Goal: Check status: Check status

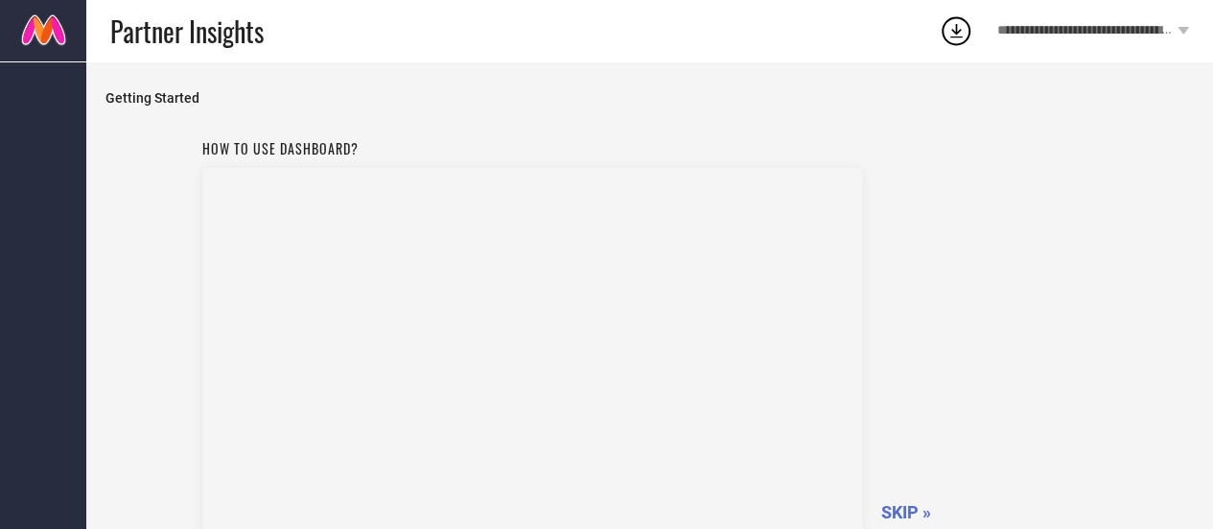
click at [953, 27] on icon at bounding box center [956, 30] width 35 height 35
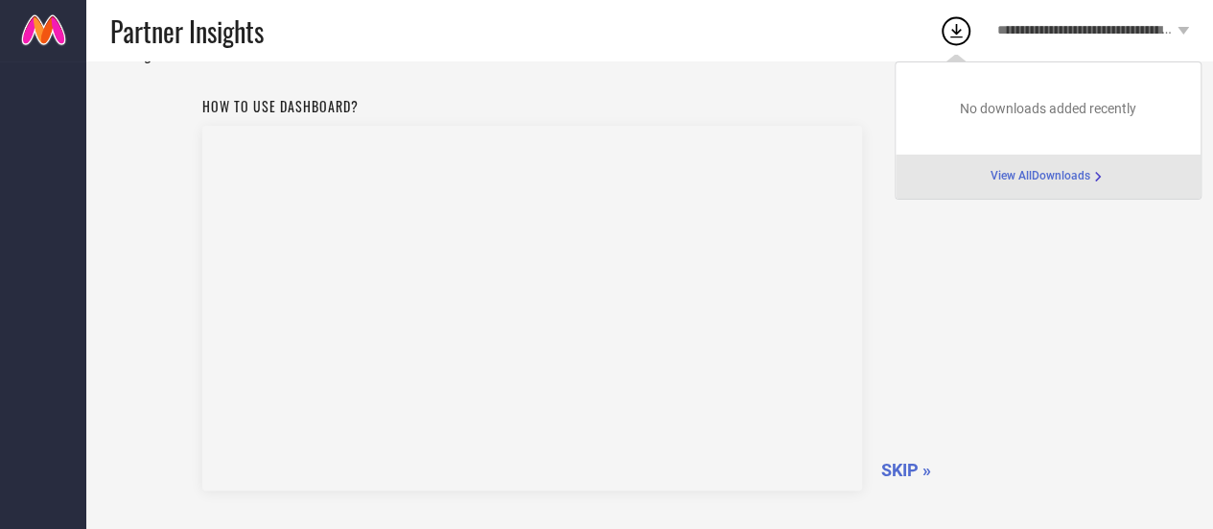
scroll to position [165, 0]
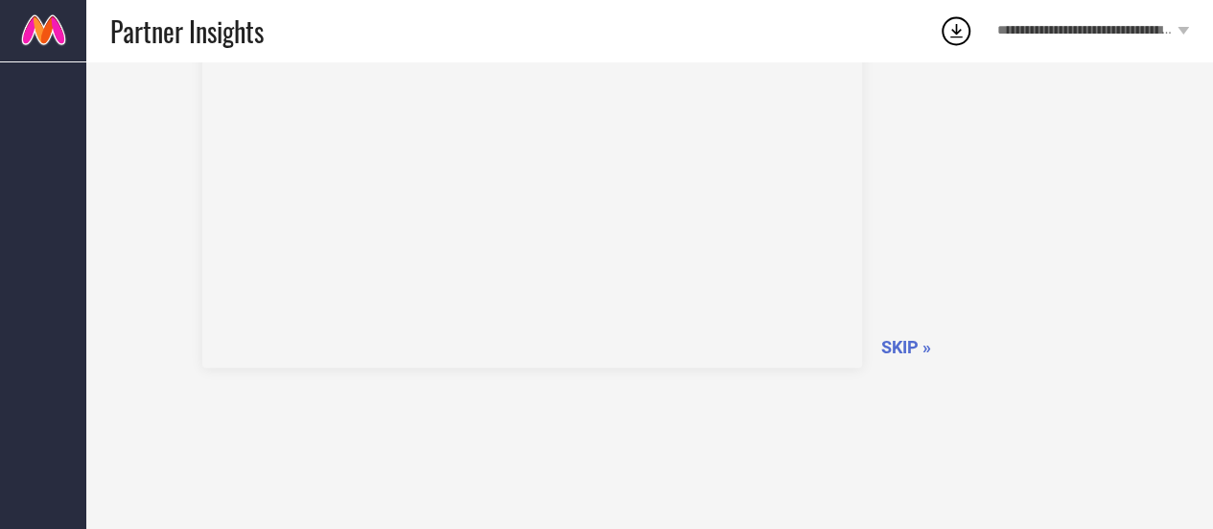
click at [925, 346] on span "SKIP »" at bounding box center [907, 347] width 50 height 20
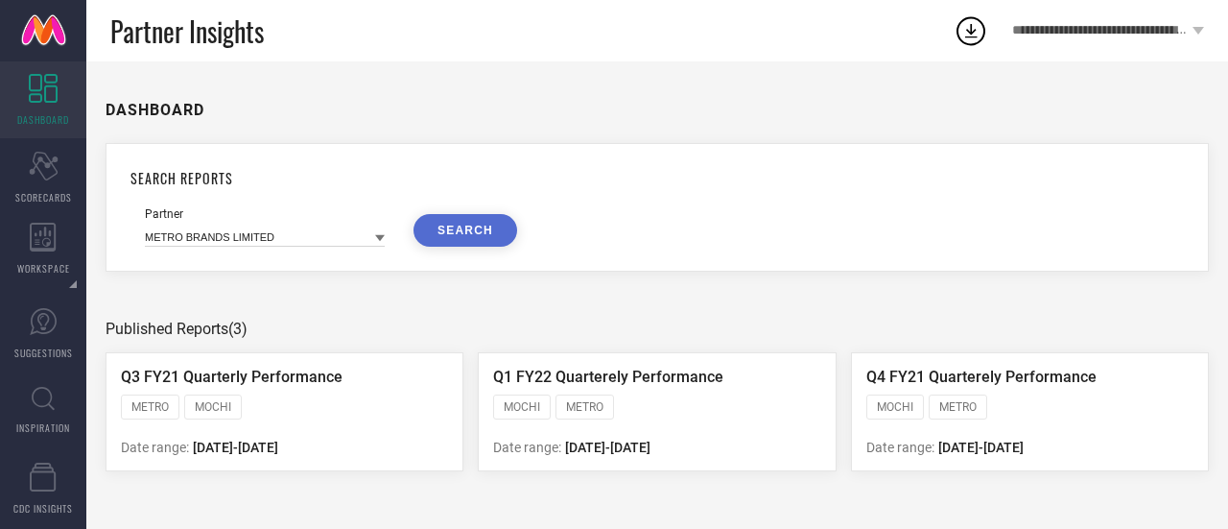
click at [48, 89] on icon at bounding box center [43, 88] width 29 height 29
click at [31, 191] on span "SCORECARDS" at bounding box center [43, 197] width 57 height 14
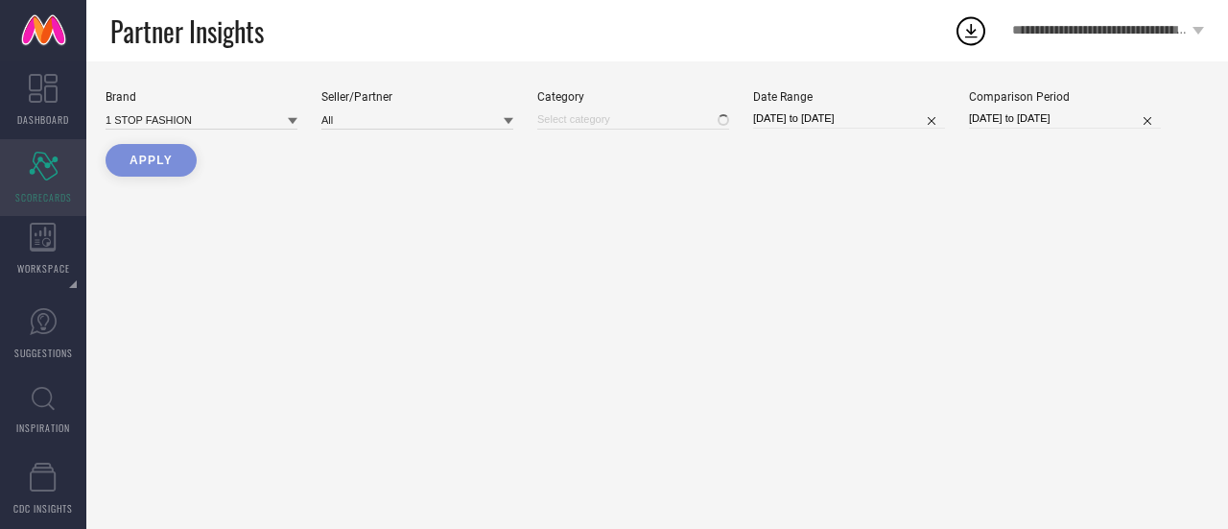
type input "All"
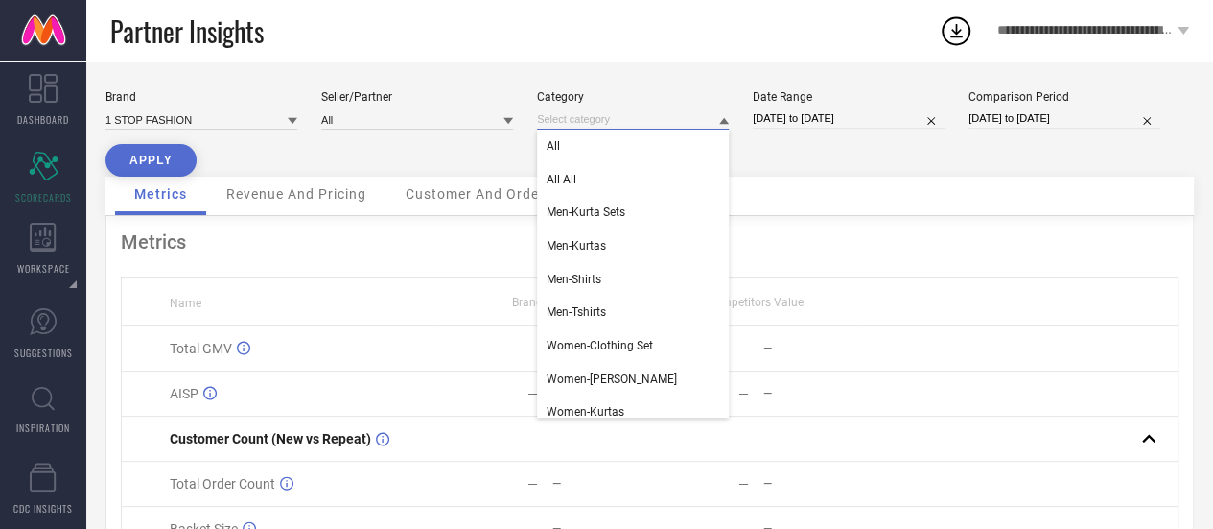
click at [620, 128] on input at bounding box center [633, 119] width 192 height 20
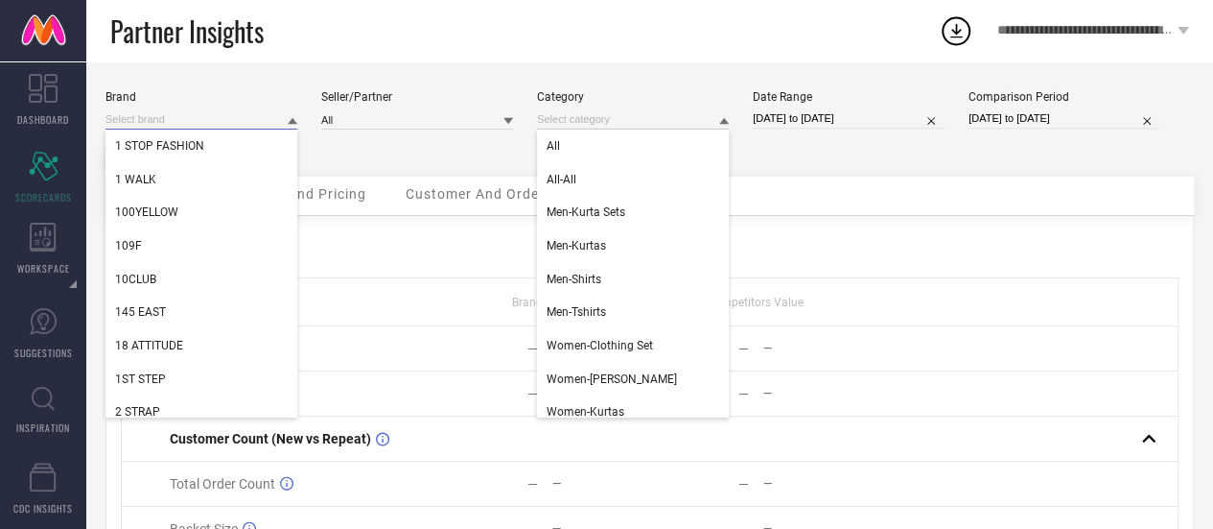
click at [165, 118] on input at bounding box center [202, 119] width 192 height 20
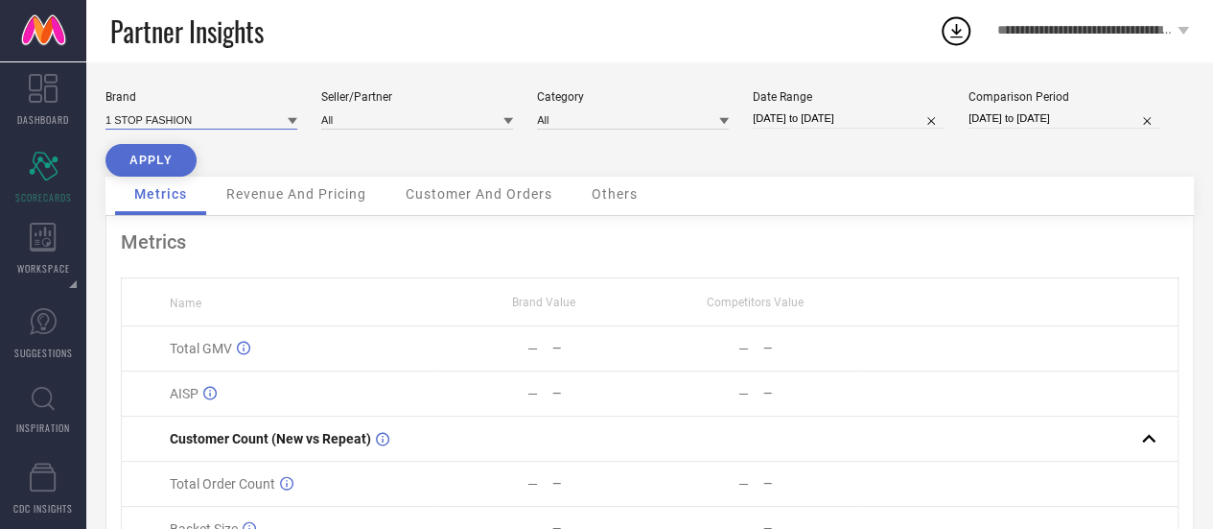
paste input "21832"
type input "21832"
paste input "Secret Lives"
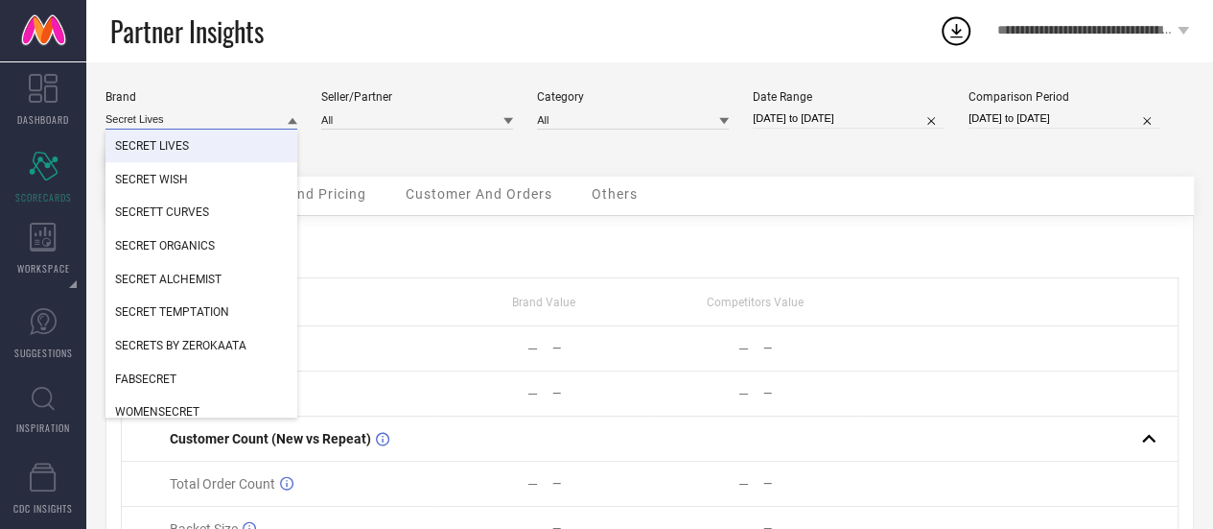
type input "Secret Lives"
click at [182, 139] on div "SECRET LIVES" at bounding box center [202, 145] width 192 height 33
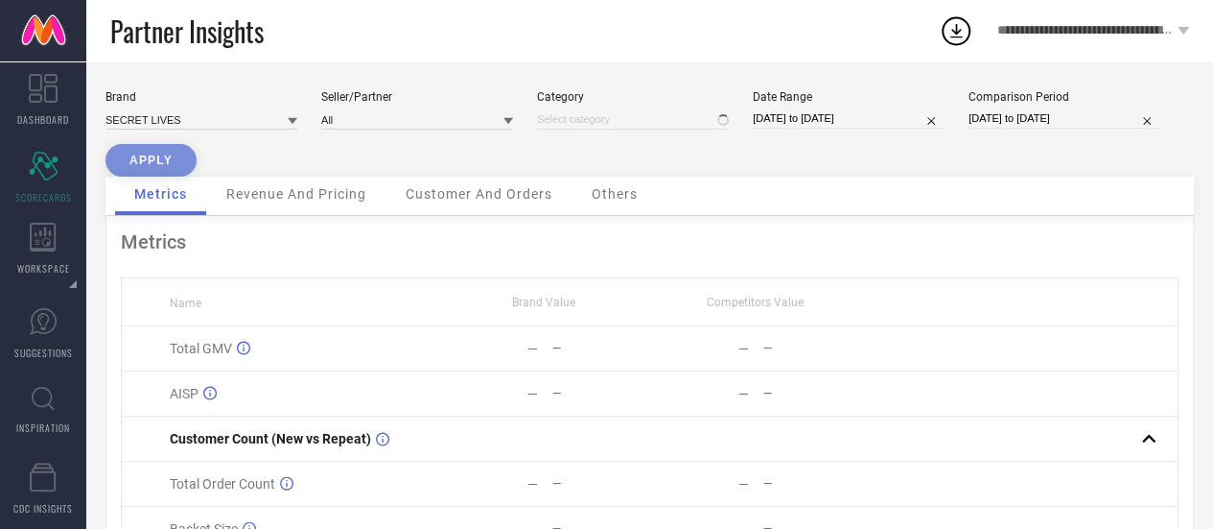
type input "All"
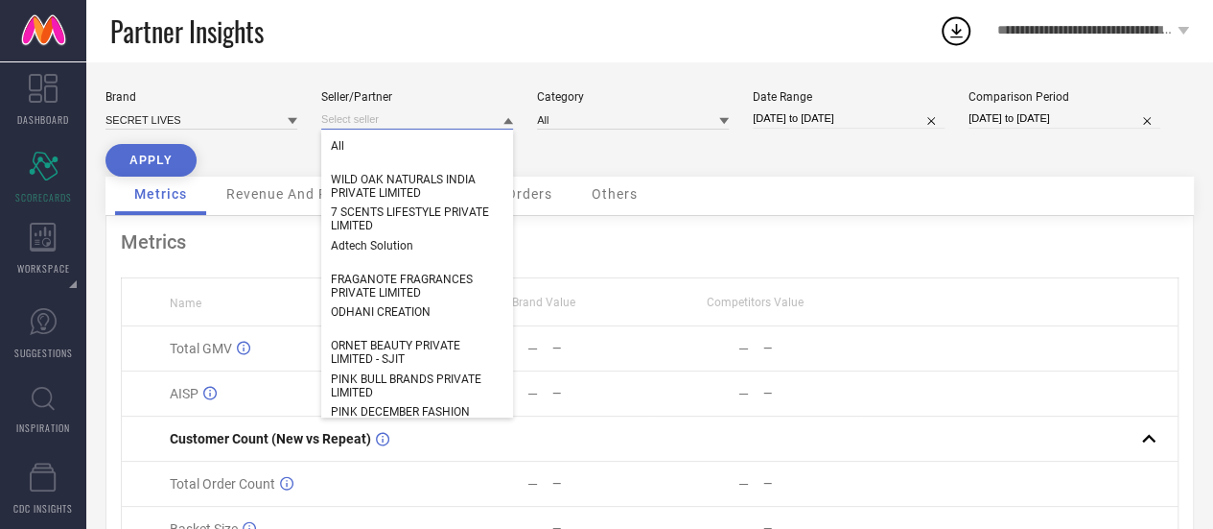
click at [343, 120] on input at bounding box center [417, 119] width 192 height 20
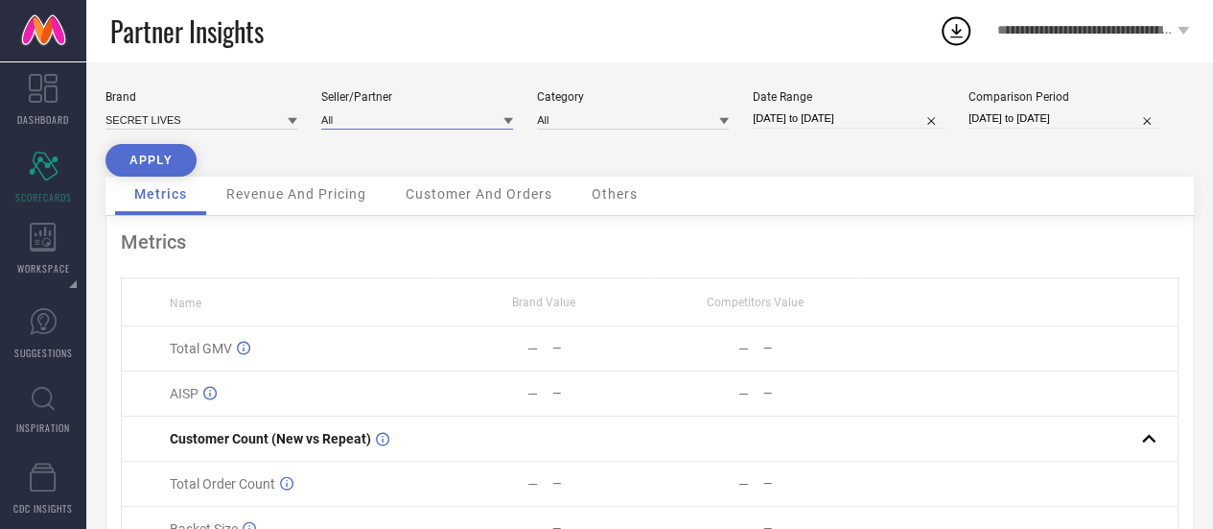
click at [401, 118] on input at bounding box center [417, 119] width 192 height 20
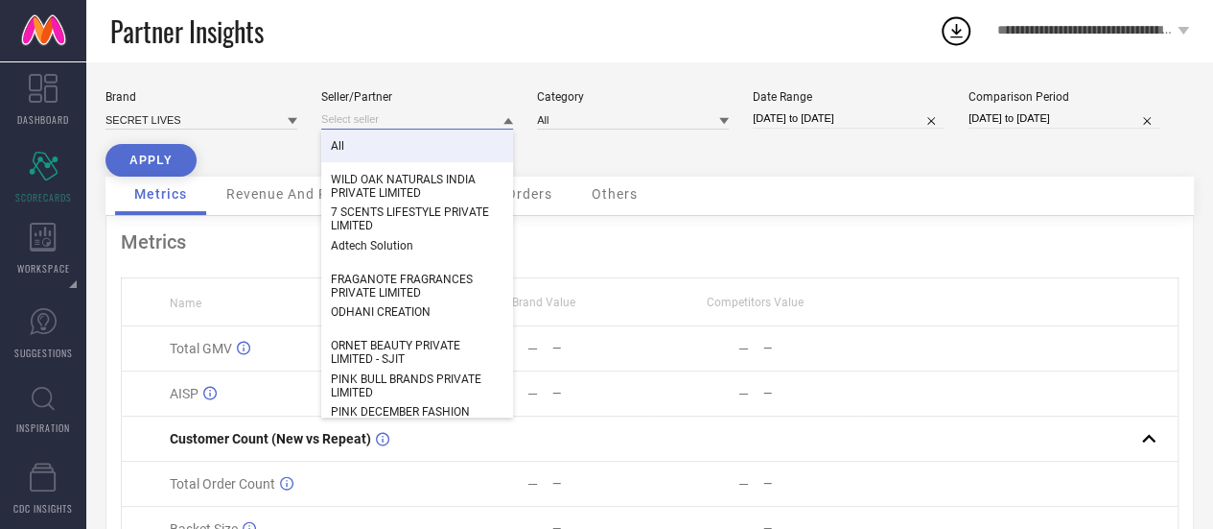
paste input "Jaisons Enterprises"
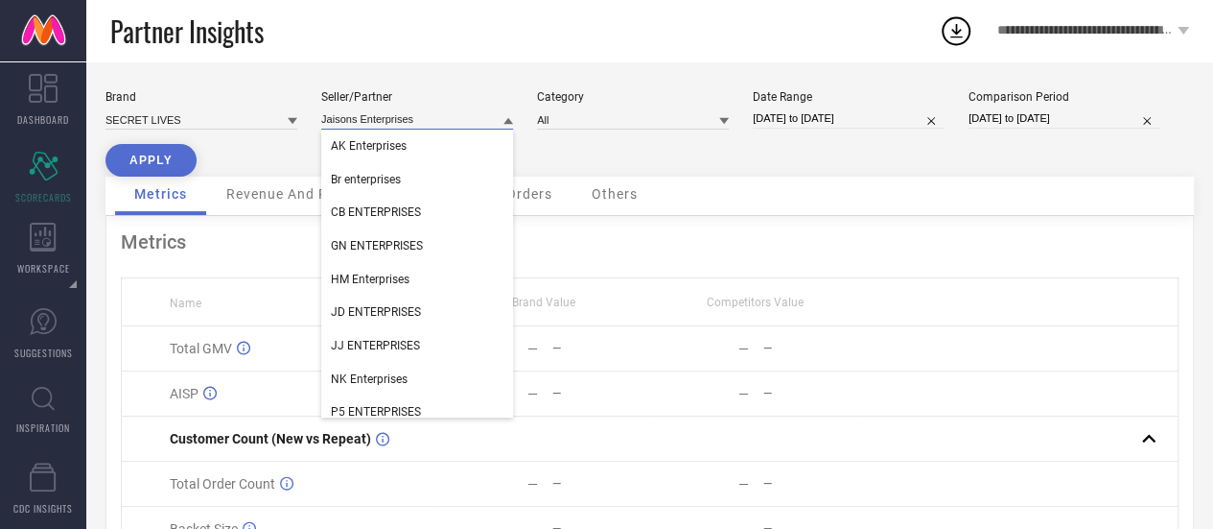
type input "Jaisons Enterprises"
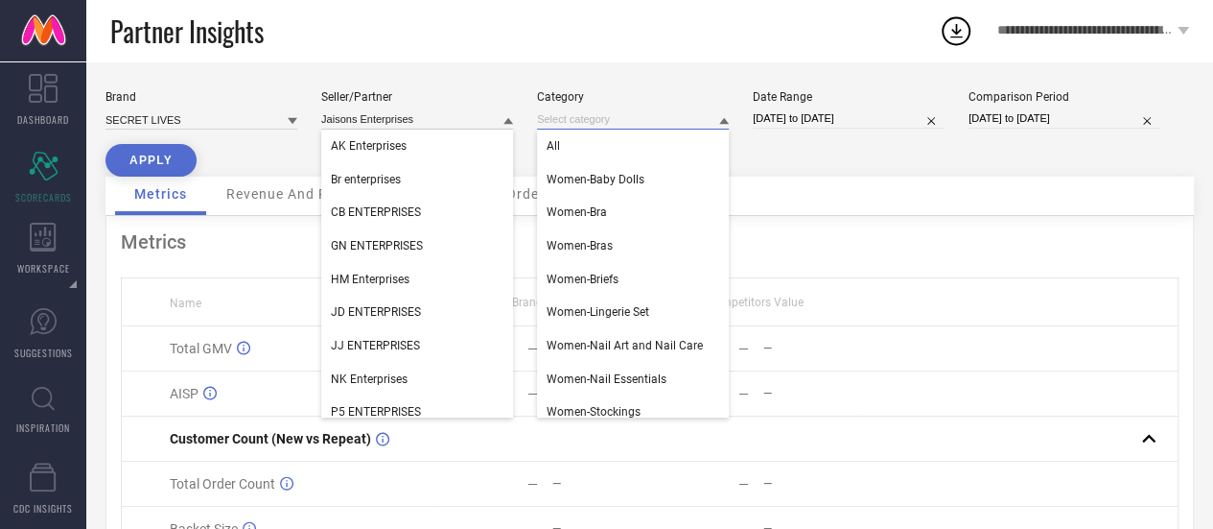
click at [602, 126] on input at bounding box center [633, 119] width 192 height 20
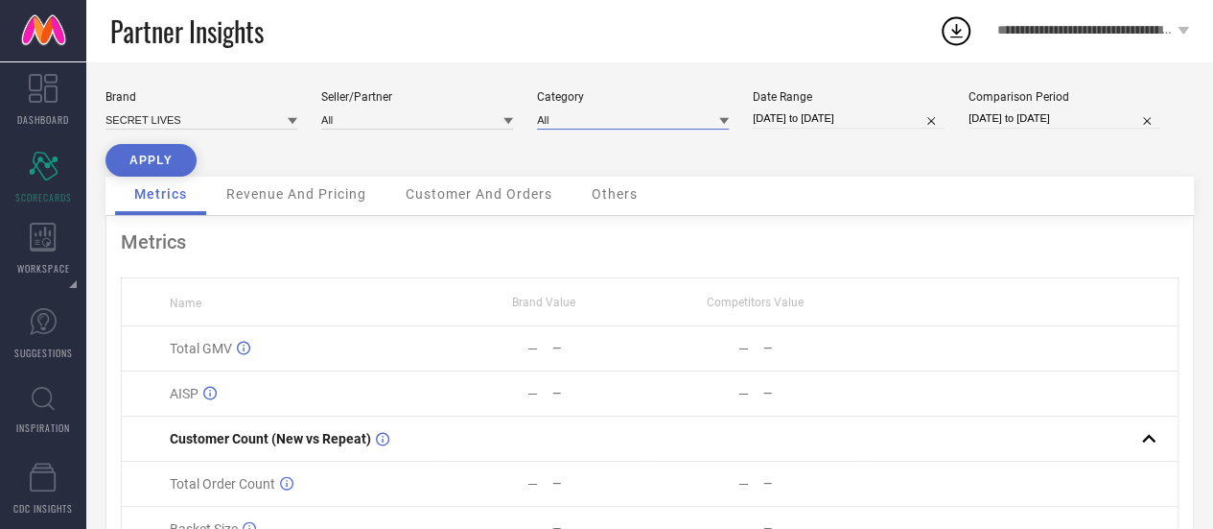
click at [602, 126] on input at bounding box center [633, 119] width 192 height 20
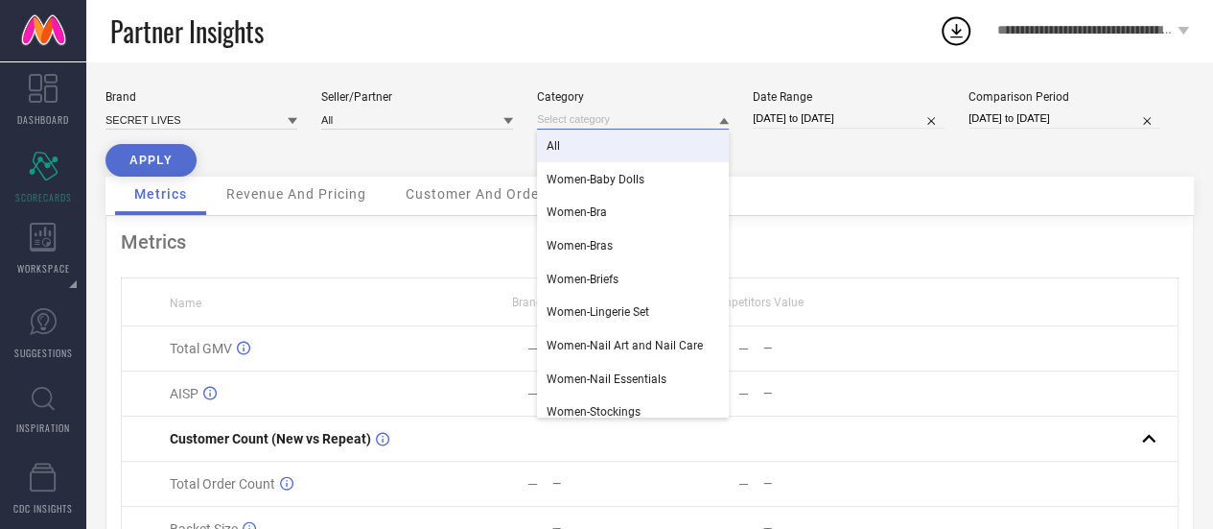
click at [821, 118] on input "[DATE] to [DATE]" at bounding box center [849, 118] width 192 height 20
select select "6"
select select "2025"
select select "7"
select select "2025"
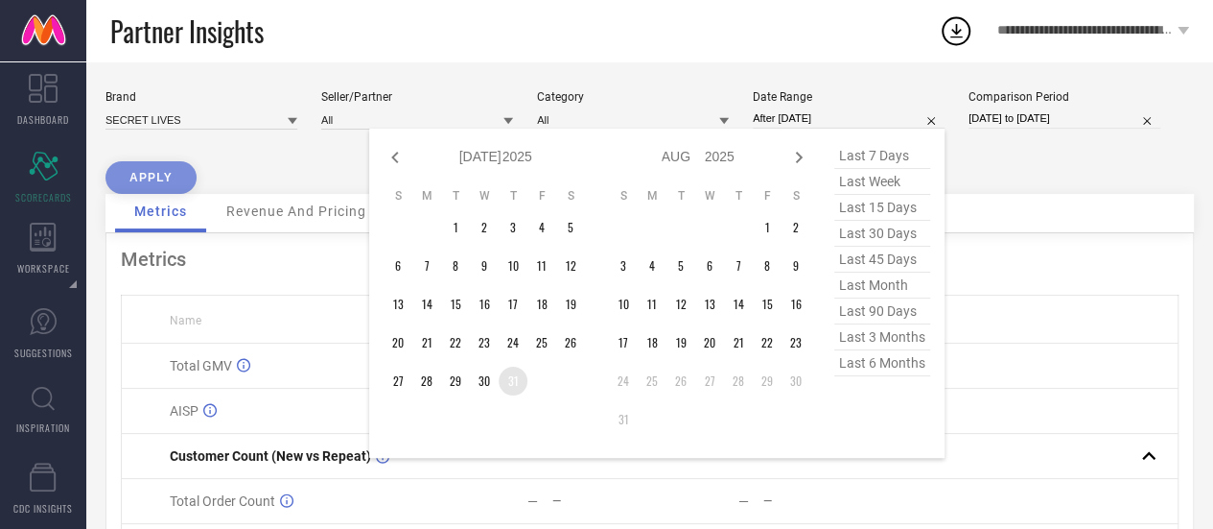
click at [516, 371] on td "31" at bounding box center [513, 380] width 29 height 29
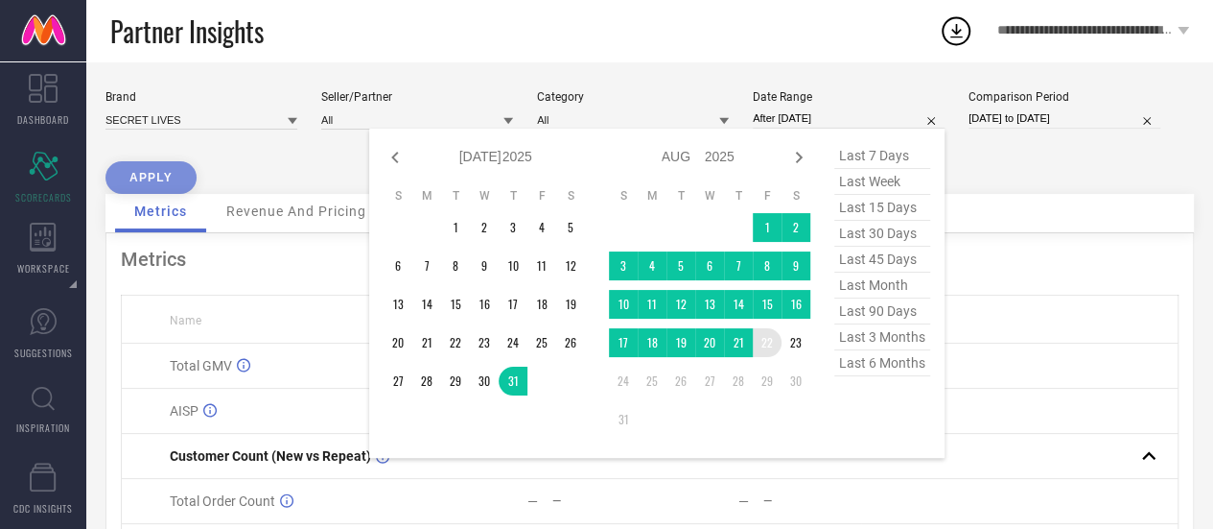
type input "[DATE] to [DATE]"
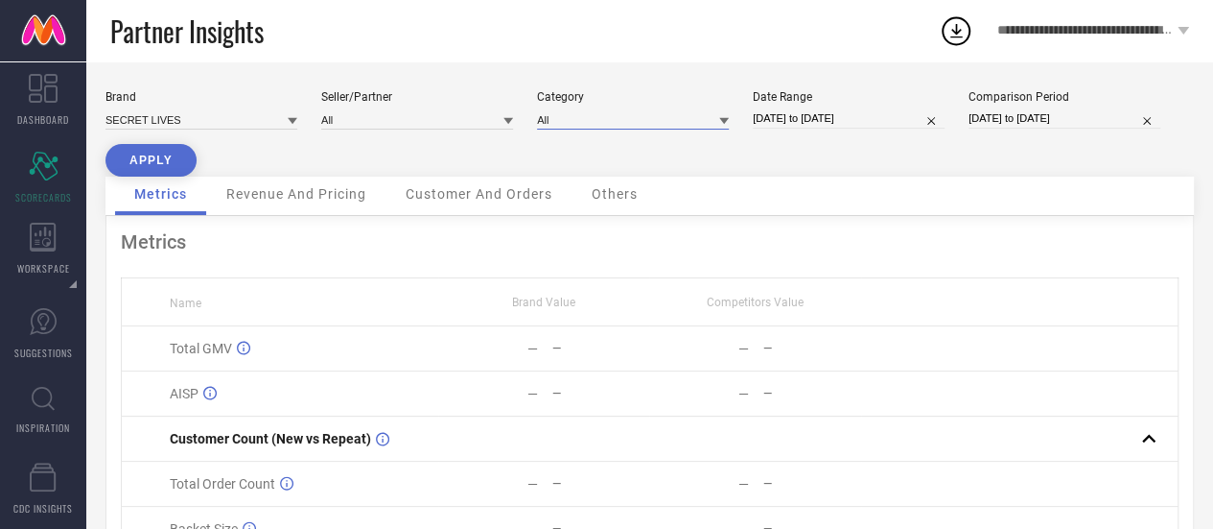
select select "6"
select select "2024"
select select "7"
select select "2024"
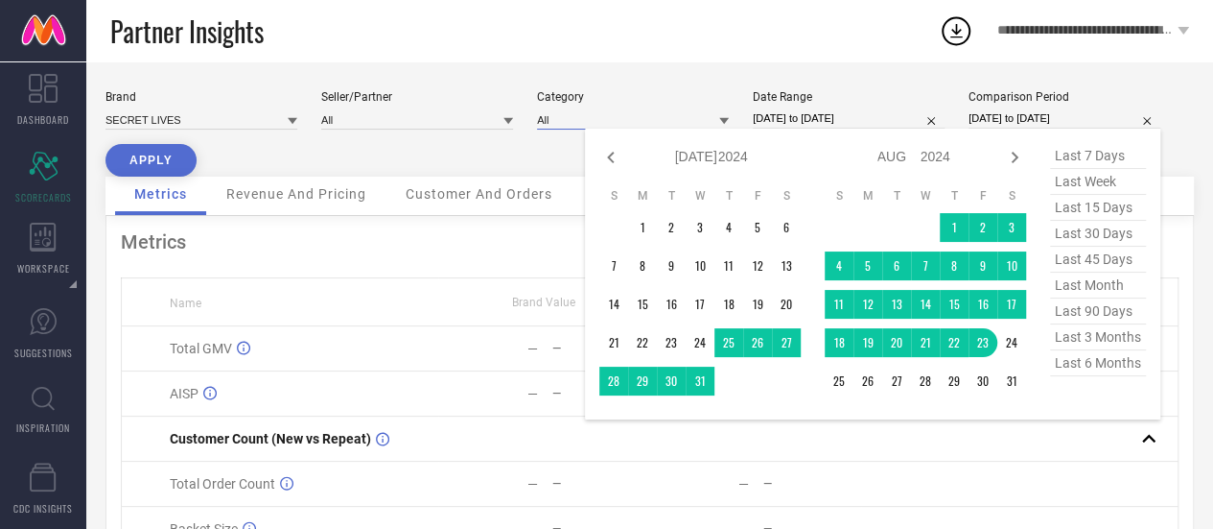
click at [1046, 114] on input "[DATE] to [DATE]" at bounding box center [1065, 118] width 192 height 20
click at [1076, 341] on span "last 3 months" at bounding box center [1098, 337] width 96 height 26
type input "[DATE] to [DATE]"
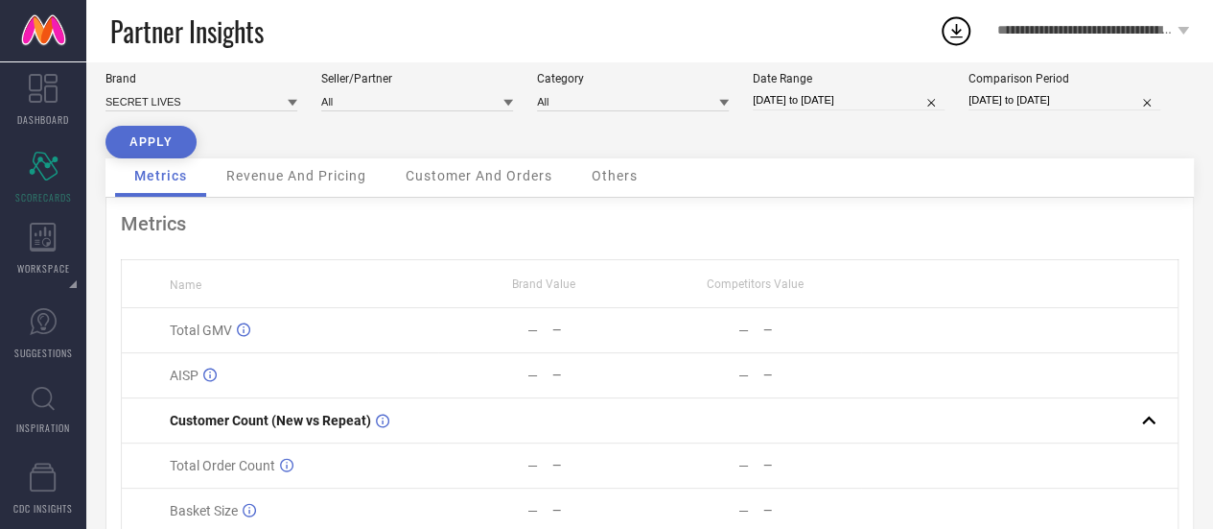
scroll to position [19, 0]
click at [159, 139] on button "APPLY" at bounding box center [151, 141] width 91 height 33
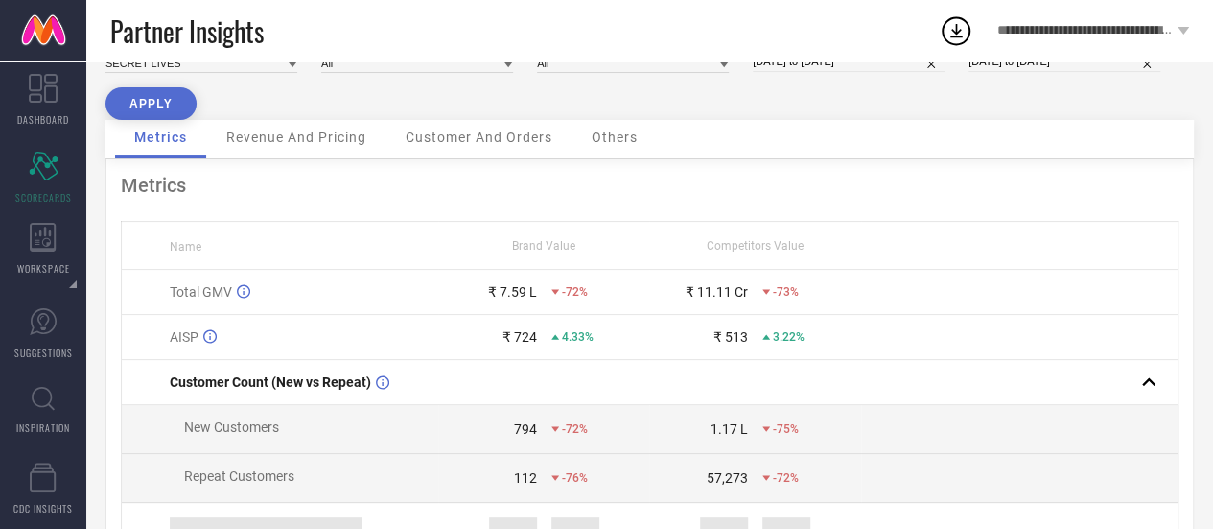
scroll to position [0, 0]
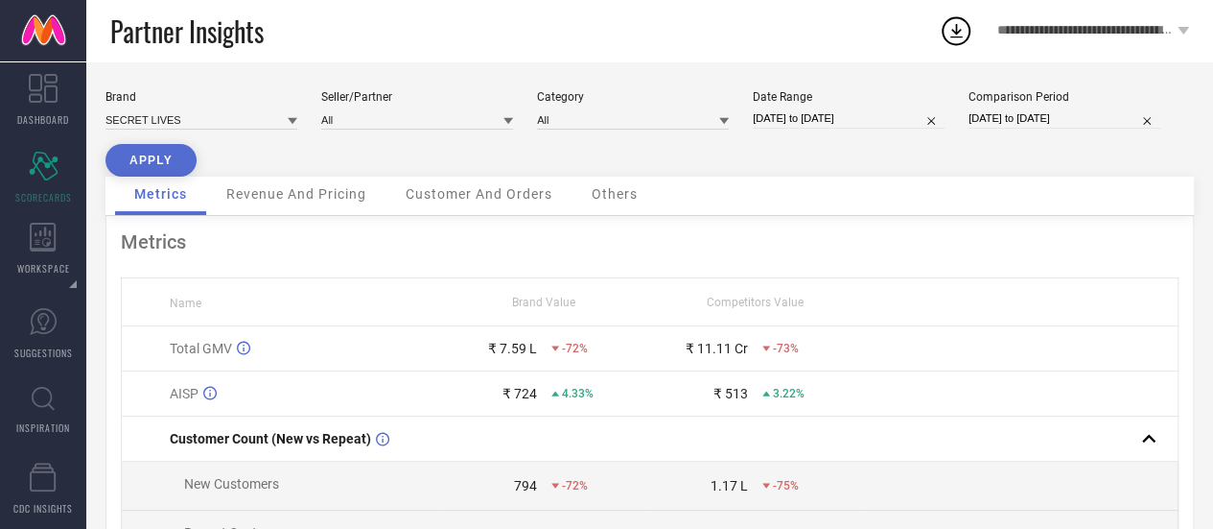
select select "4"
select select "2025"
select select "5"
select select "2025"
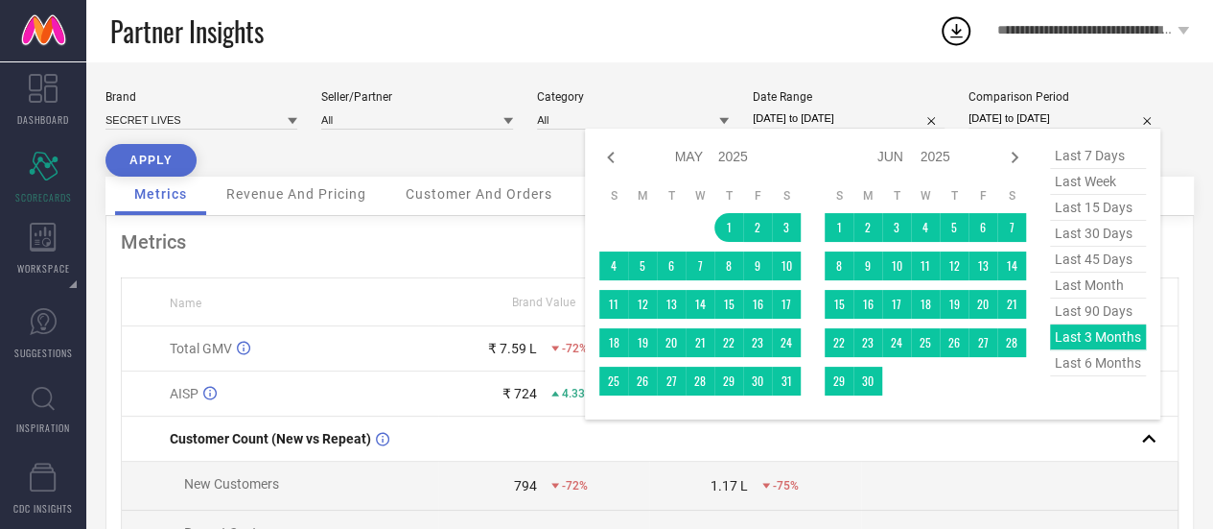
click at [1029, 112] on input "[DATE] to [DATE]" at bounding box center [1065, 118] width 192 height 20
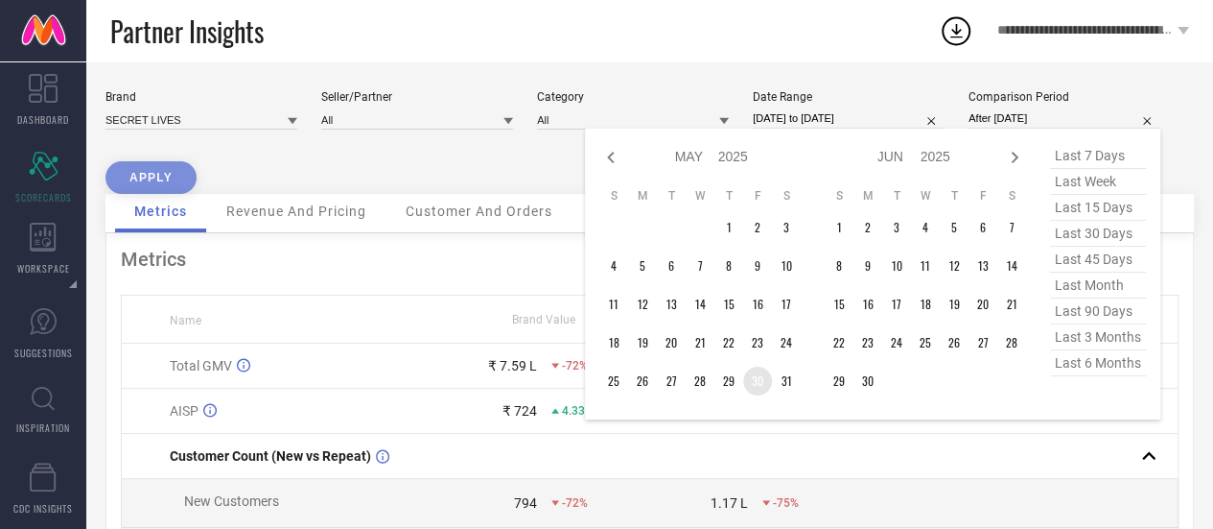
click at [762, 379] on td "30" at bounding box center [757, 380] width 29 height 29
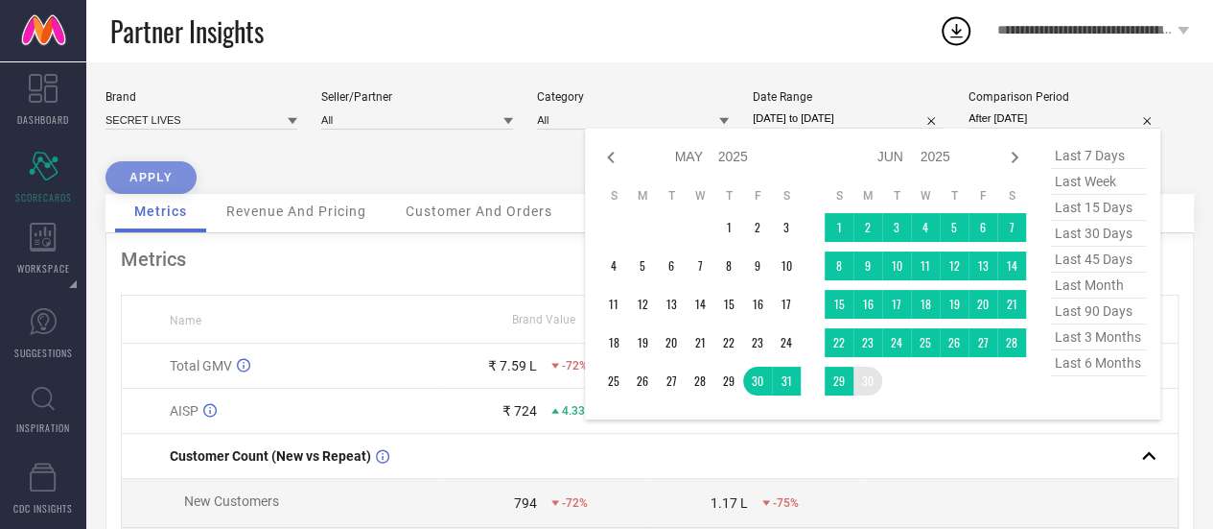
type input "[DATE] to [DATE]"
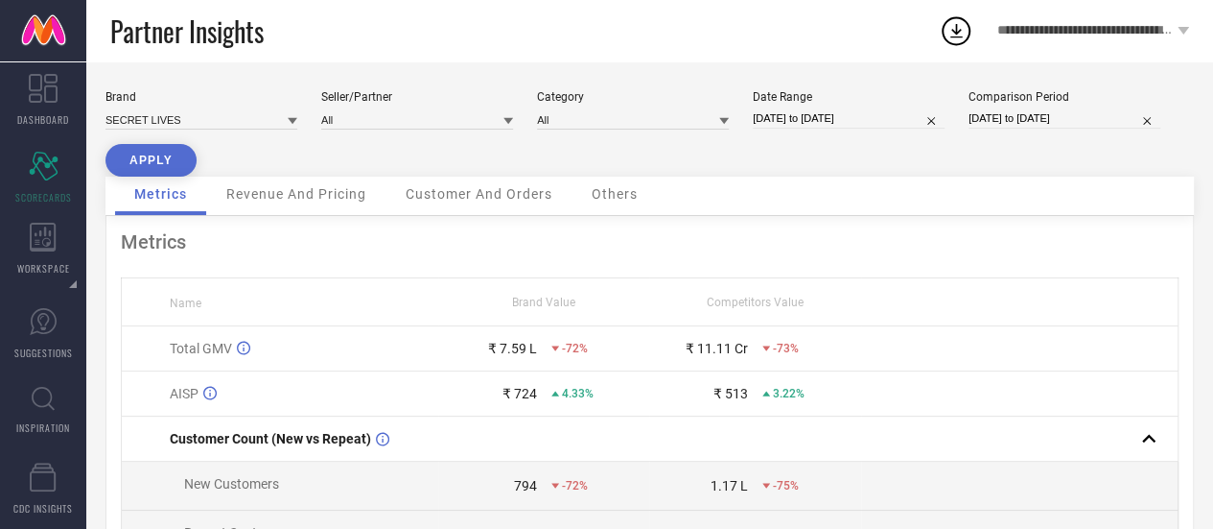
click at [149, 158] on button "APPLY" at bounding box center [151, 160] width 91 height 33
click at [334, 181] on div "Revenue And Pricing" at bounding box center [296, 196] width 178 height 38
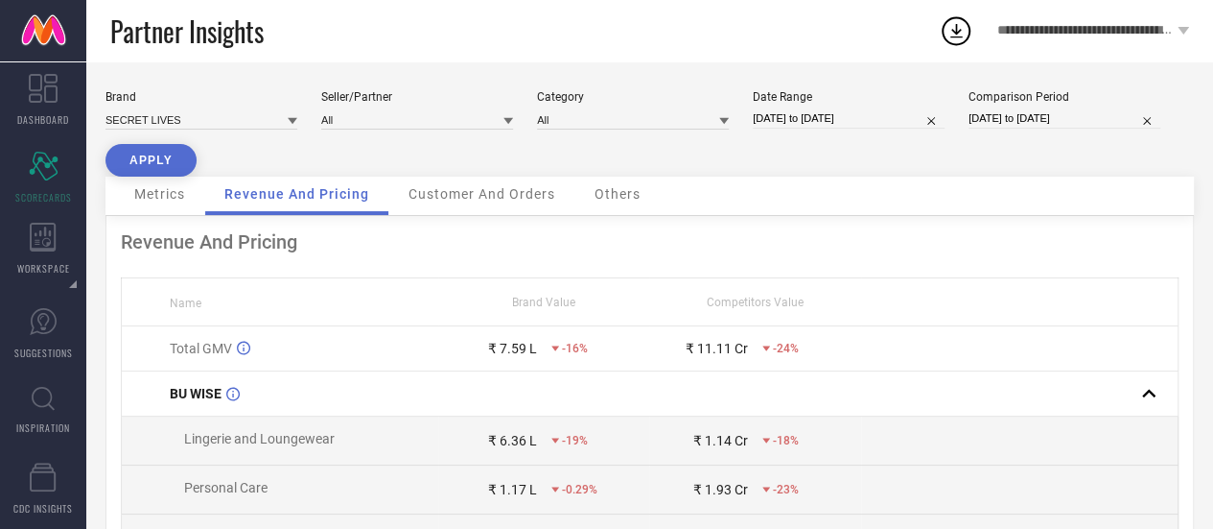
click at [505, 181] on div "Customer And Orders" at bounding box center [481, 196] width 185 height 38
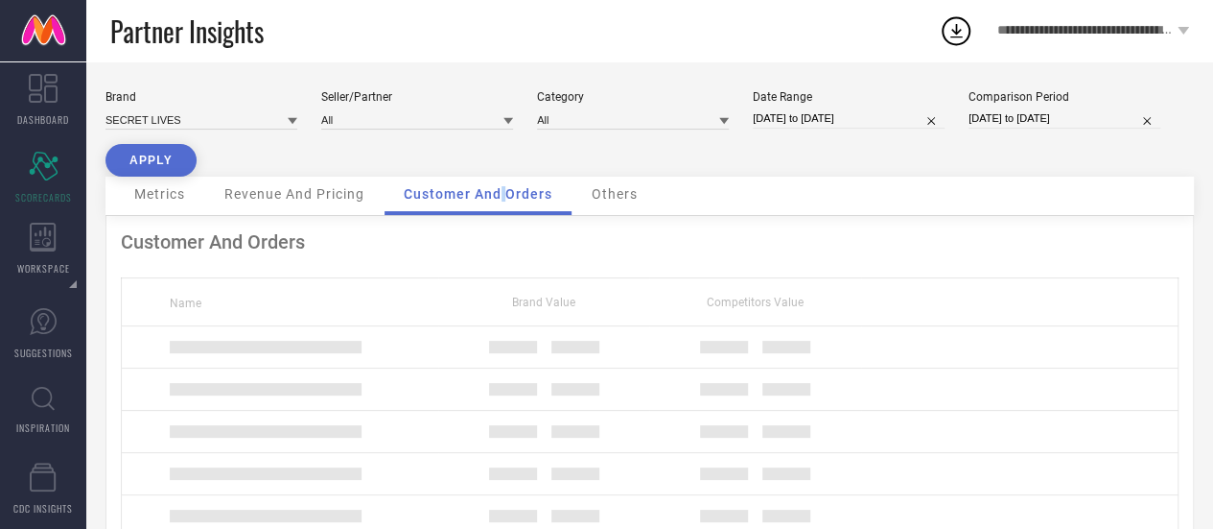
click at [505, 181] on div "Customer And Orders" at bounding box center [478, 196] width 187 height 38
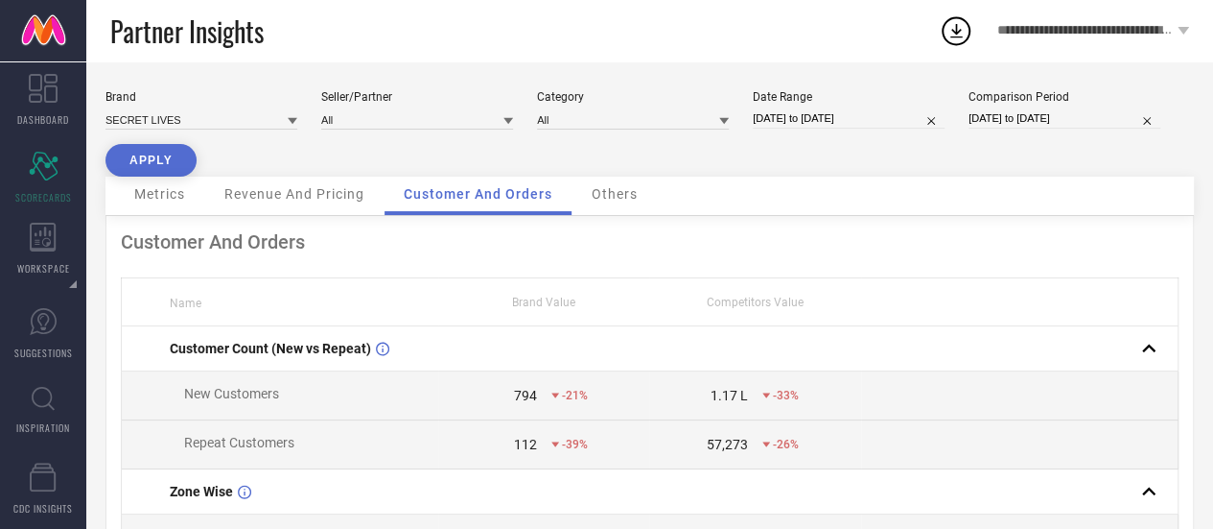
click at [615, 195] on span "Others" at bounding box center [615, 193] width 46 height 15
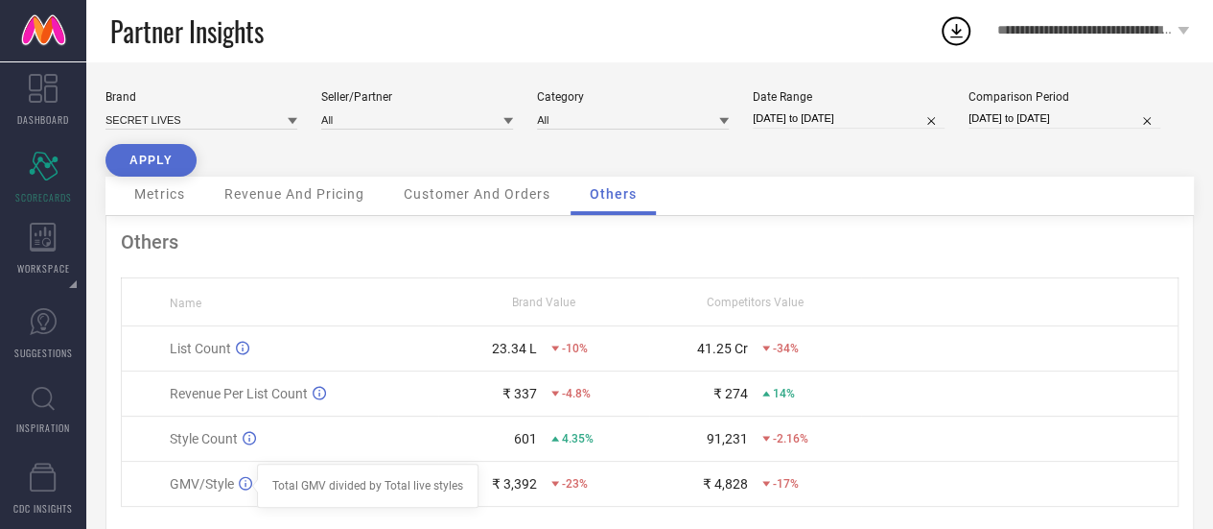
scroll to position [58, 0]
